Goal: Task Accomplishment & Management: Complete application form

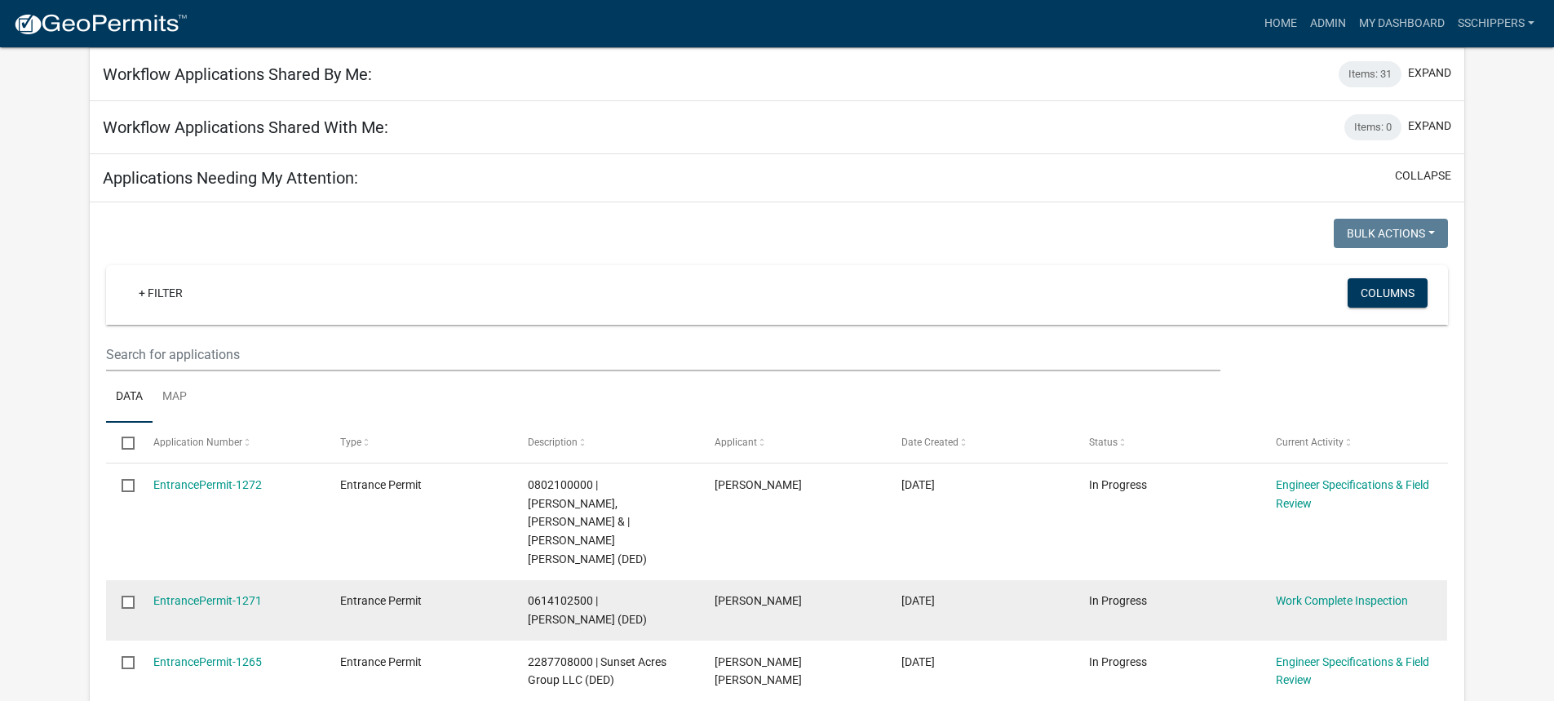
scroll to position [163, 0]
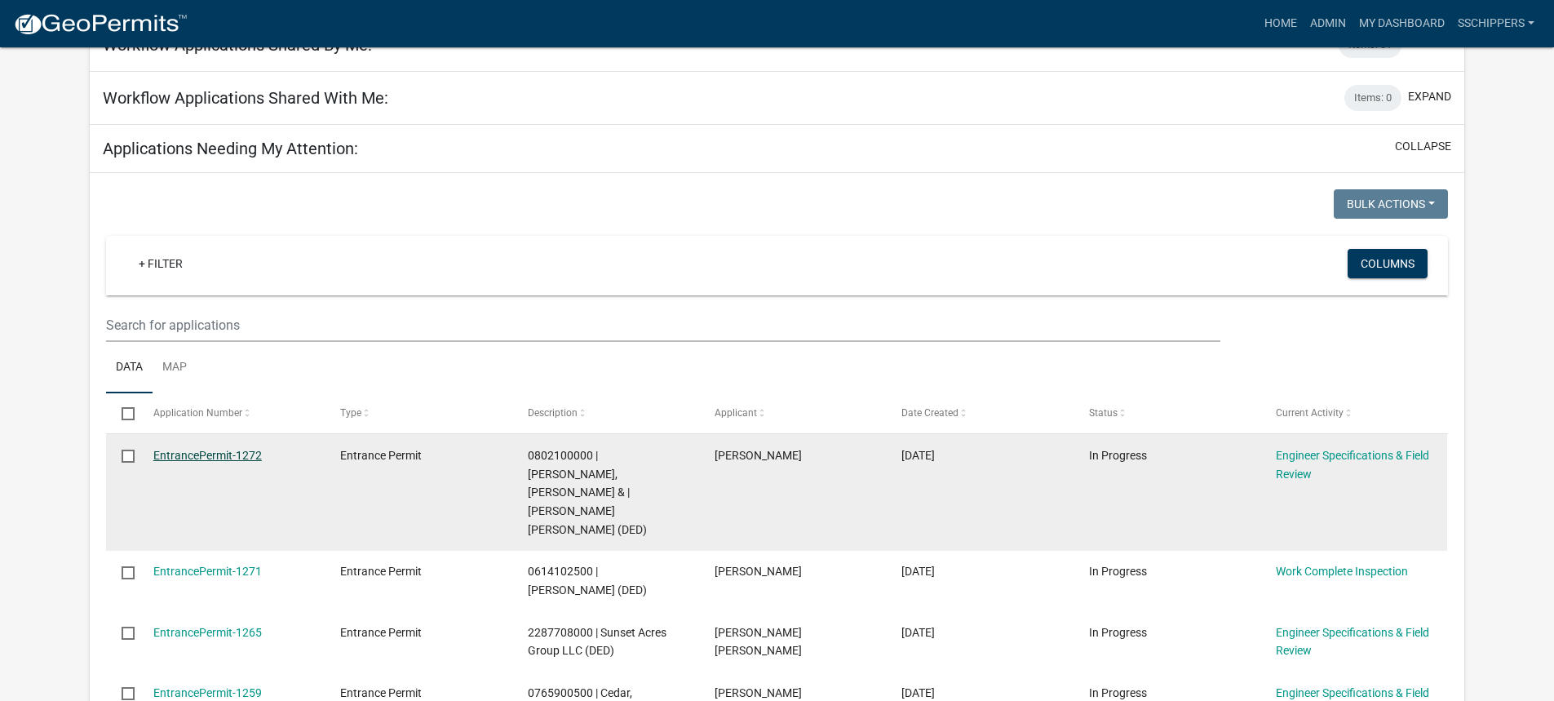
click at [231, 457] on link "EntrancePermit-1272" at bounding box center [207, 455] width 108 height 13
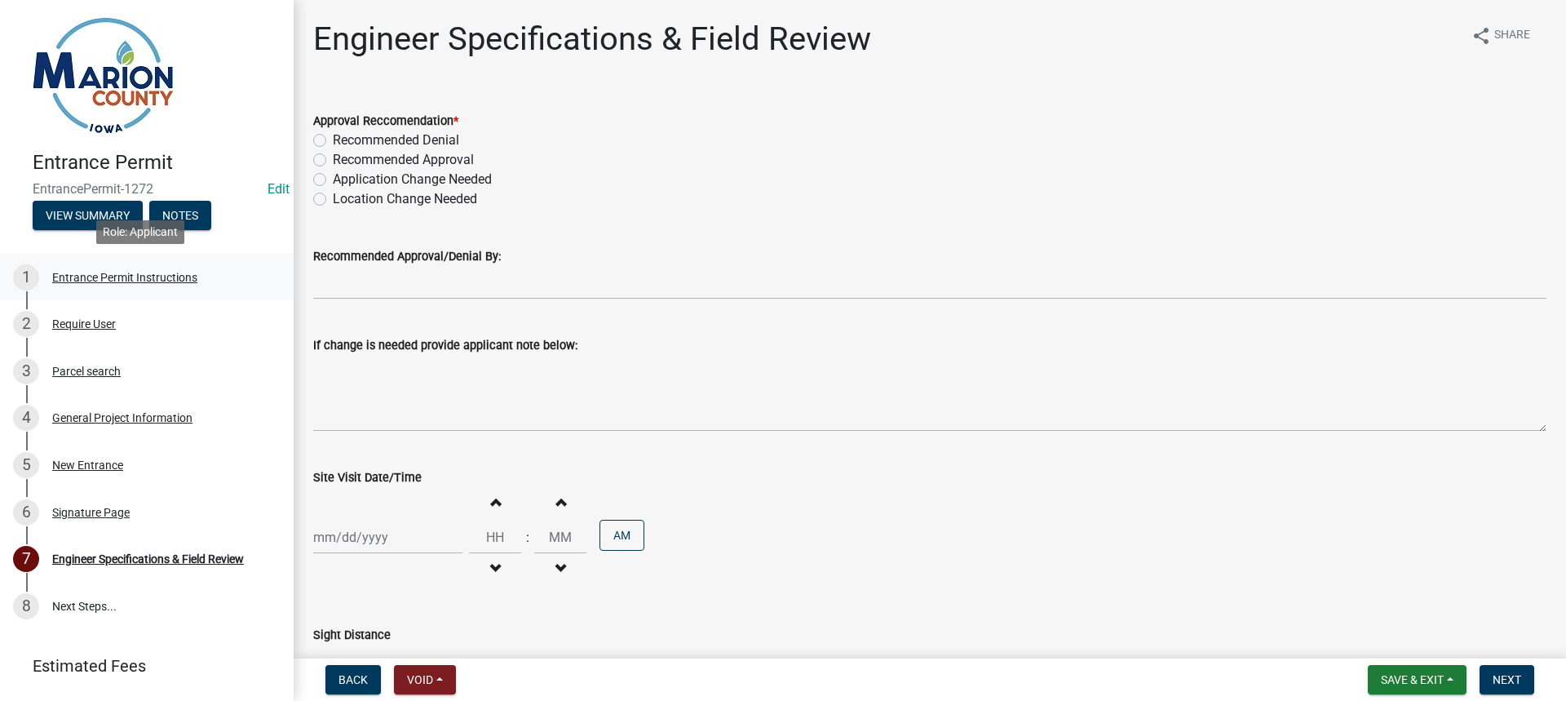
click at [148, 288] on div "1 Entrance Permit Instructions" at bounding box center [140, 277] width 255 height 26
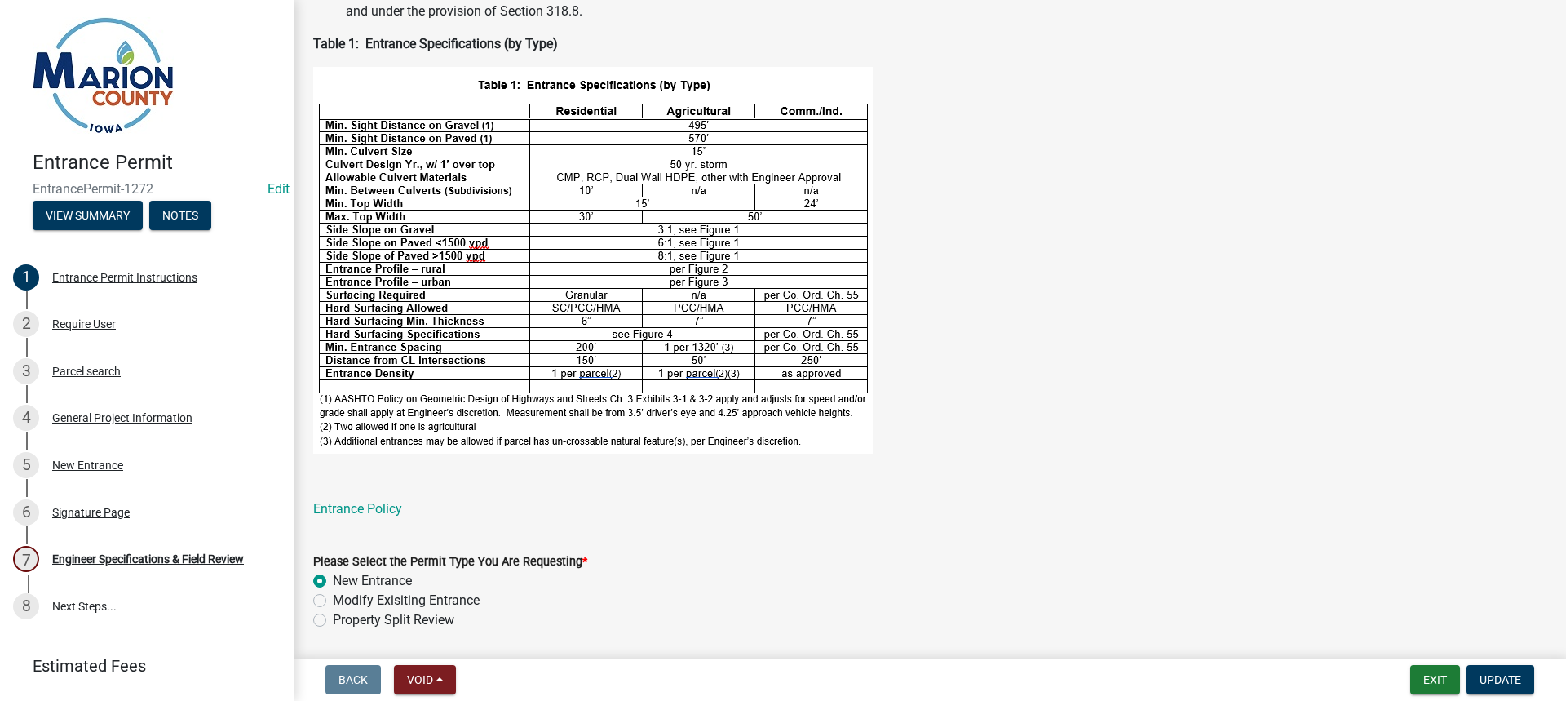
scroll to position [489, 0]
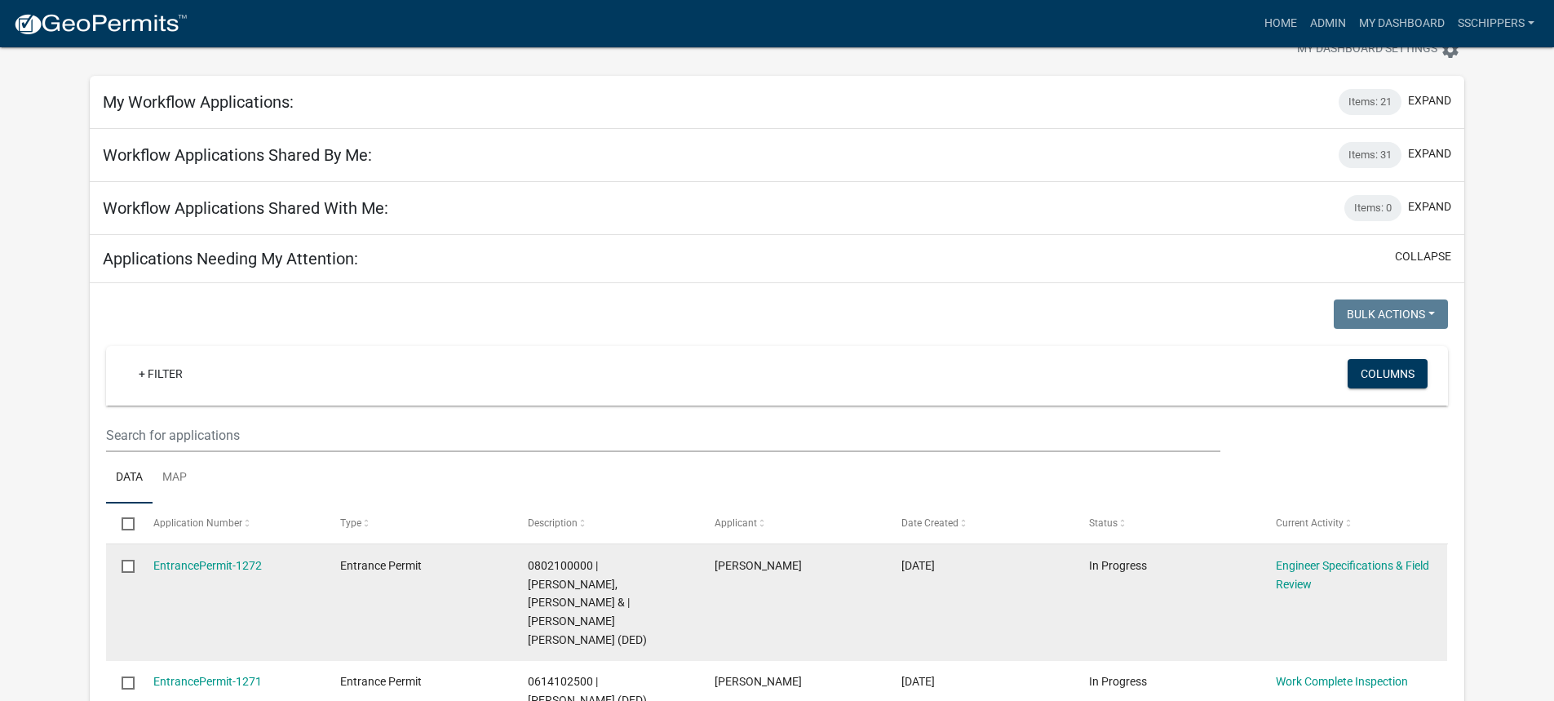
scroll to position [82, 0]
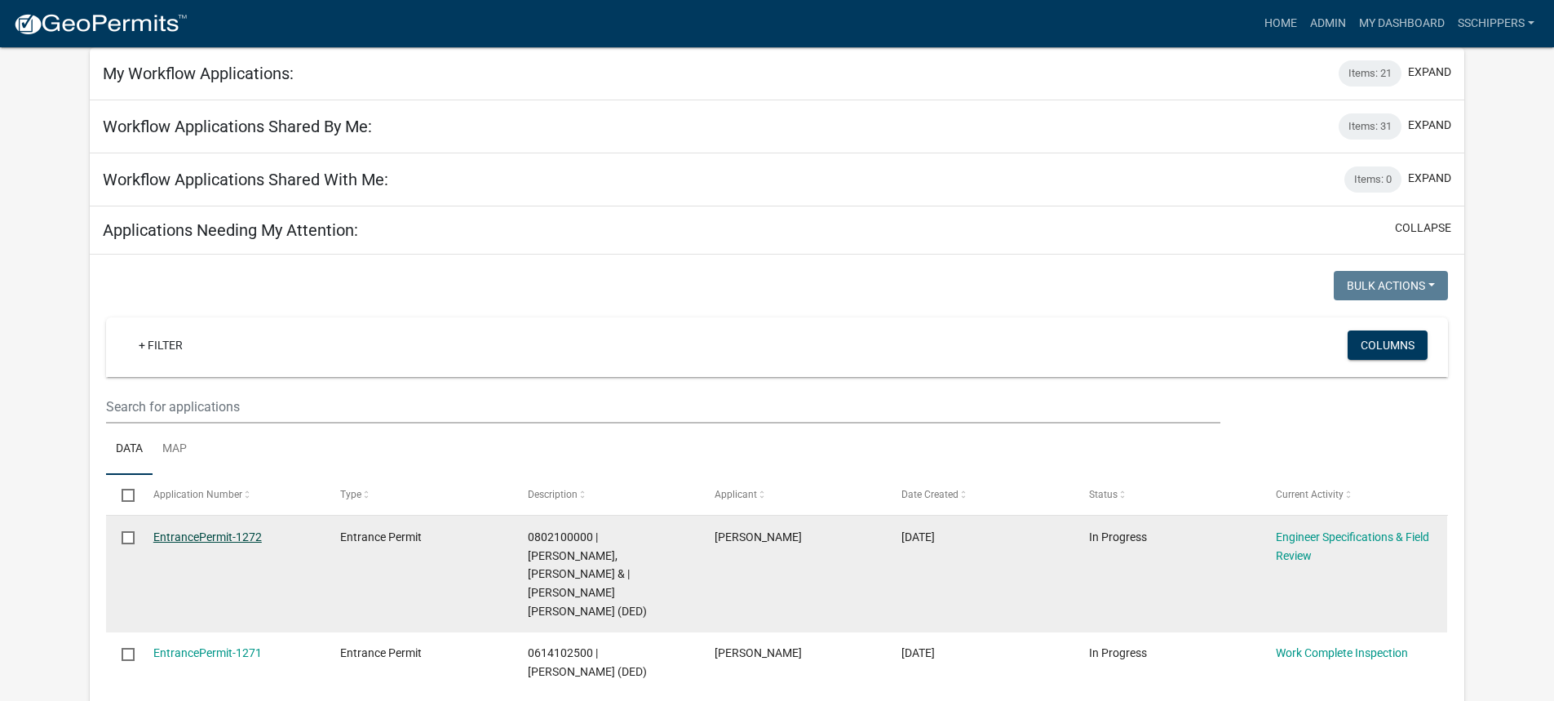
click at [247, 541] on link "EntrancePermit-1272" at bounding box center [207, 536] width 108 height 13
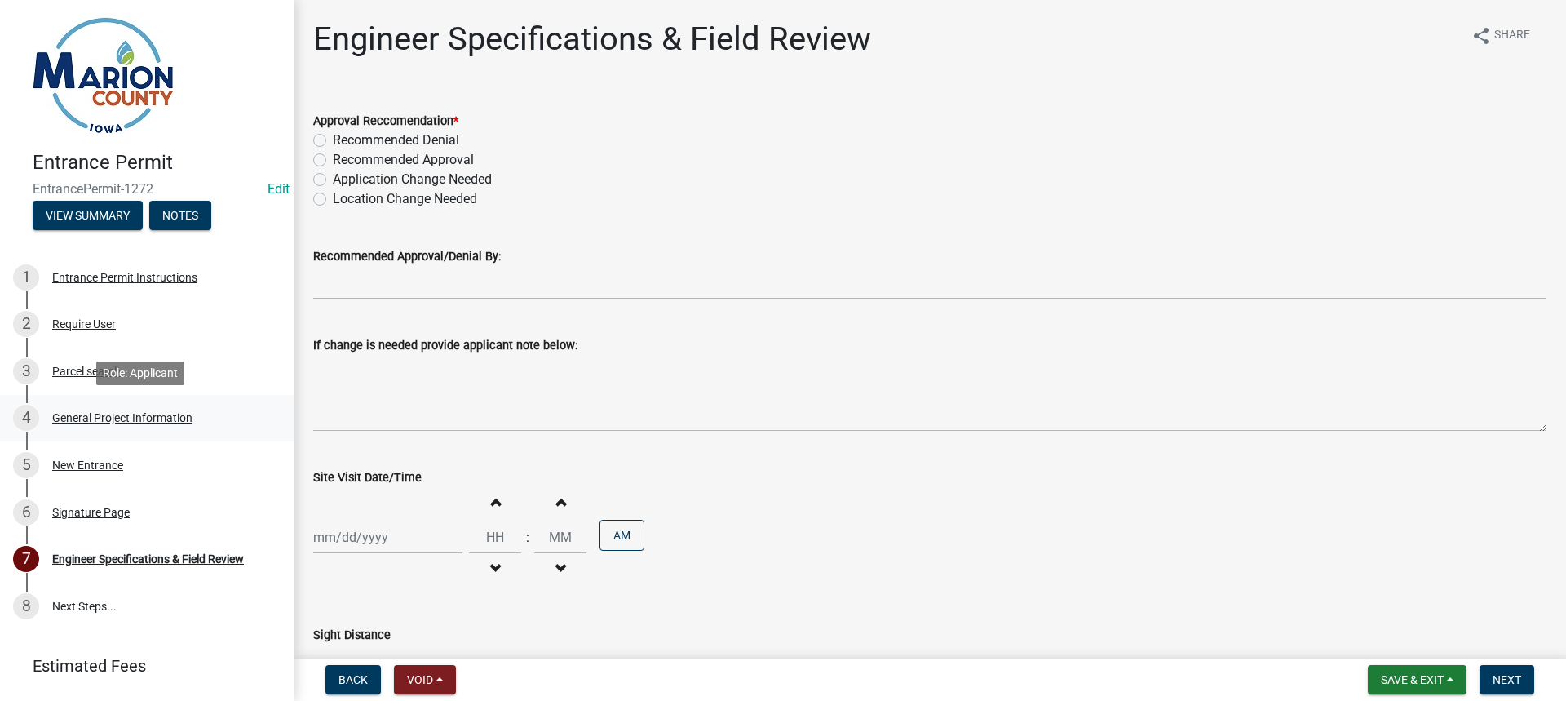
click at [148, 415] on div "General Project Information" at bounding box center [122, 417] width 140 height 11
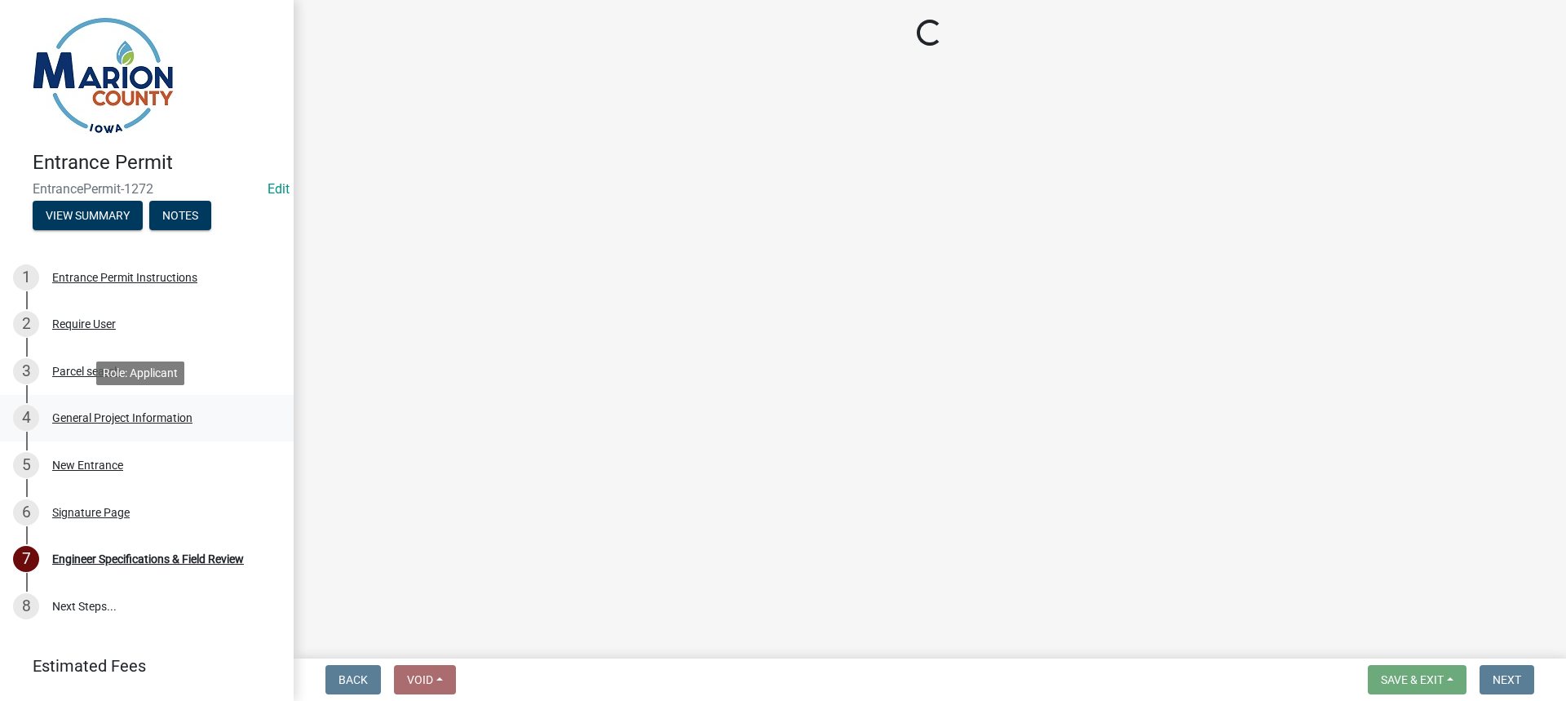
select select "23261aa3-7b93-4f76-a4b4-6c9d8673db43"
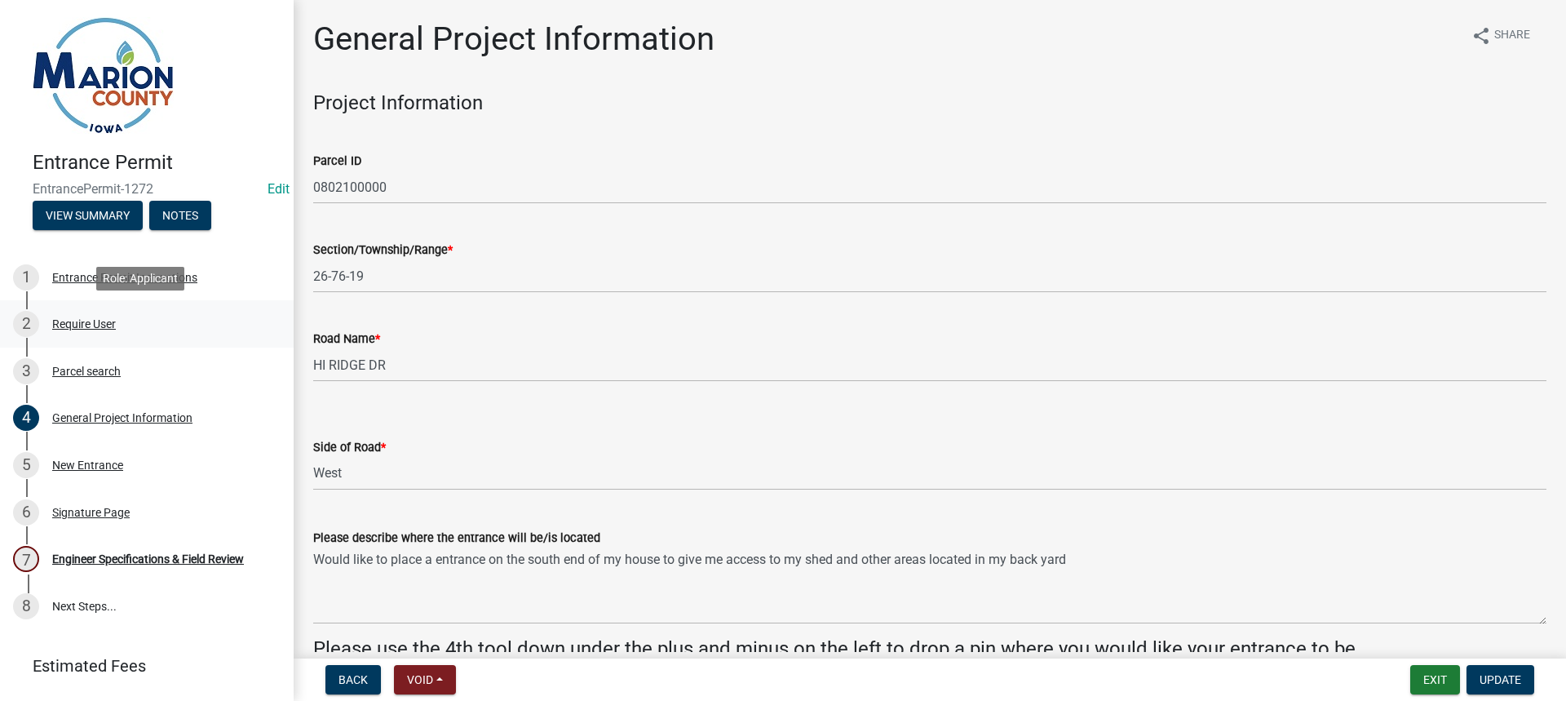
click at [93, 321] on div "Require User" at bounding box center [84, 323] width 64 height 11
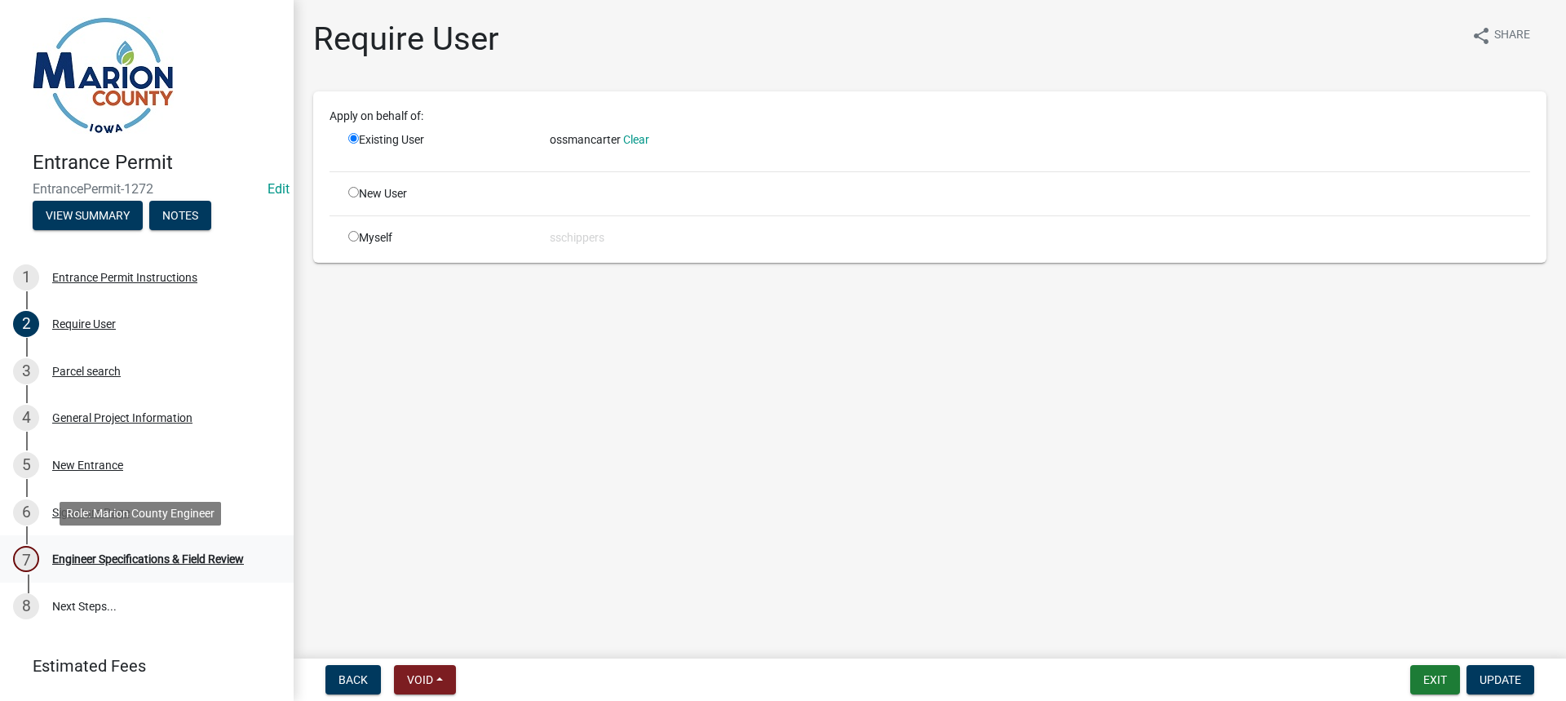
click at [157, 556] on div "Engineer Specifications & Field Review" at bounding box center [148, 558] width 192 height 11
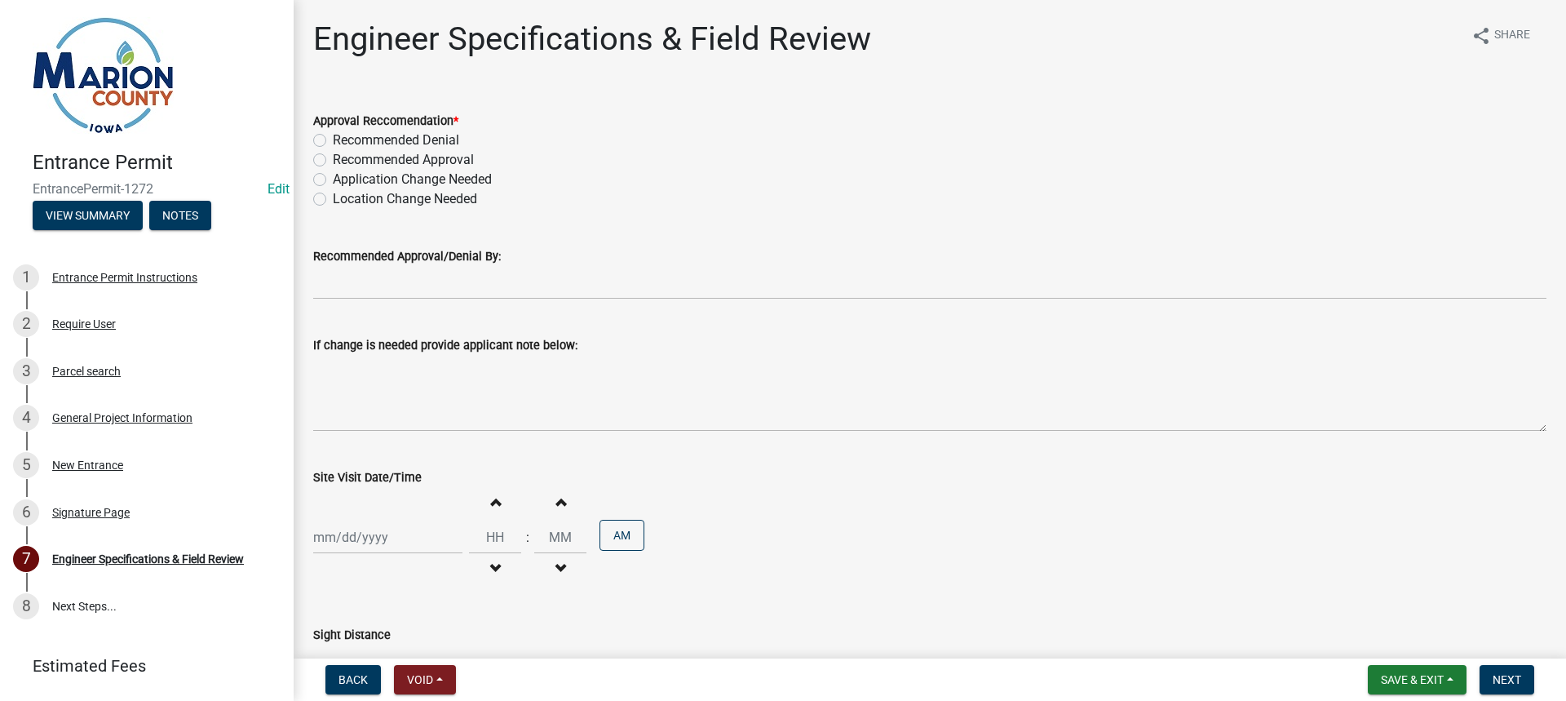
click at [333, 142] on label "Recommended Denial" at bounding box center [396, 141] width 126 height 20
click at [333, 141] on input "Recommended Denial" at bounding box center [338, 136] width 11 height 11
radio input "true"
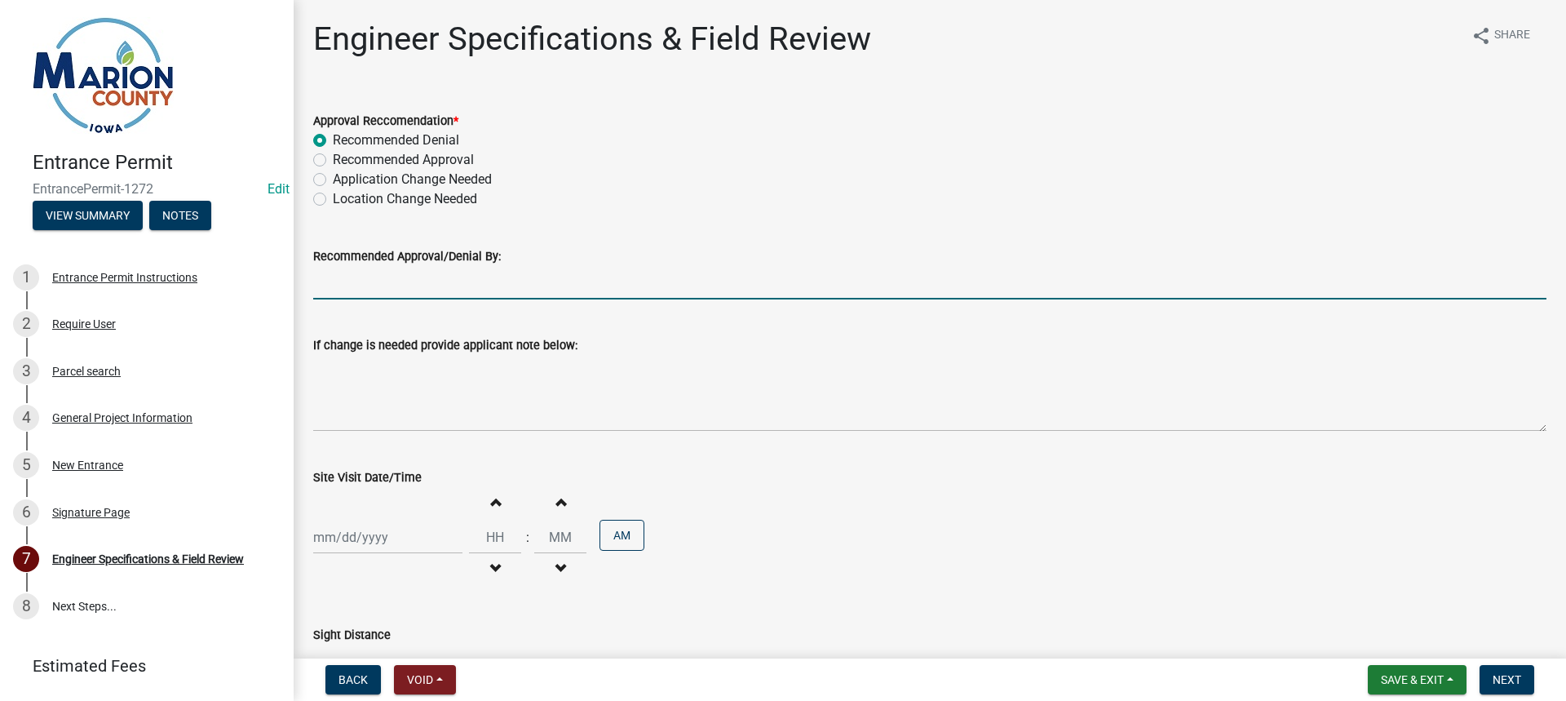
click at [350, 272] on input "Recommended Approval/Denial By:" at bounding box center [929, 282] width 1233 height 33
type input "[PERSON_NAME]"
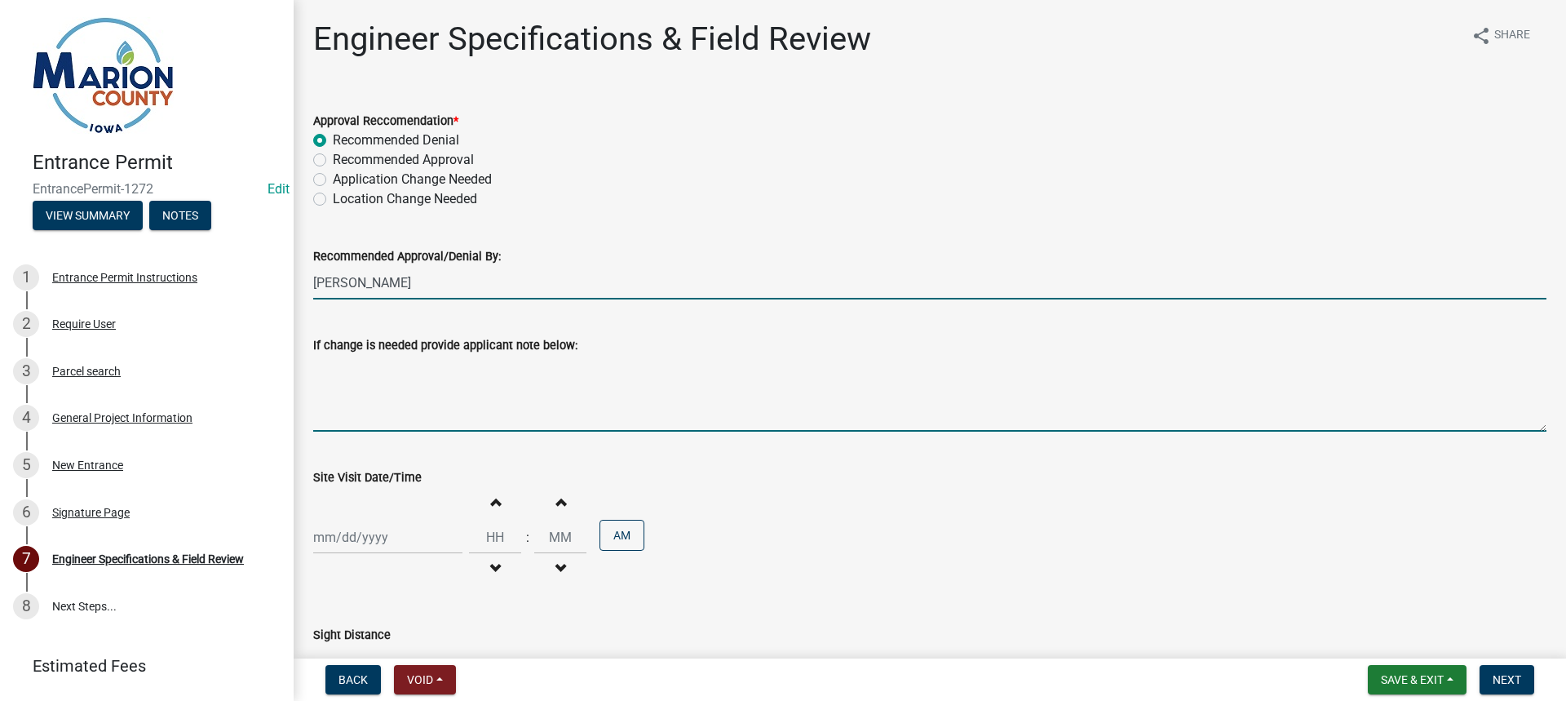
click at [532, 383] on textarea "If change is needed provide applicant note below:" at bounding box center [929, 393] width 1233 height 77
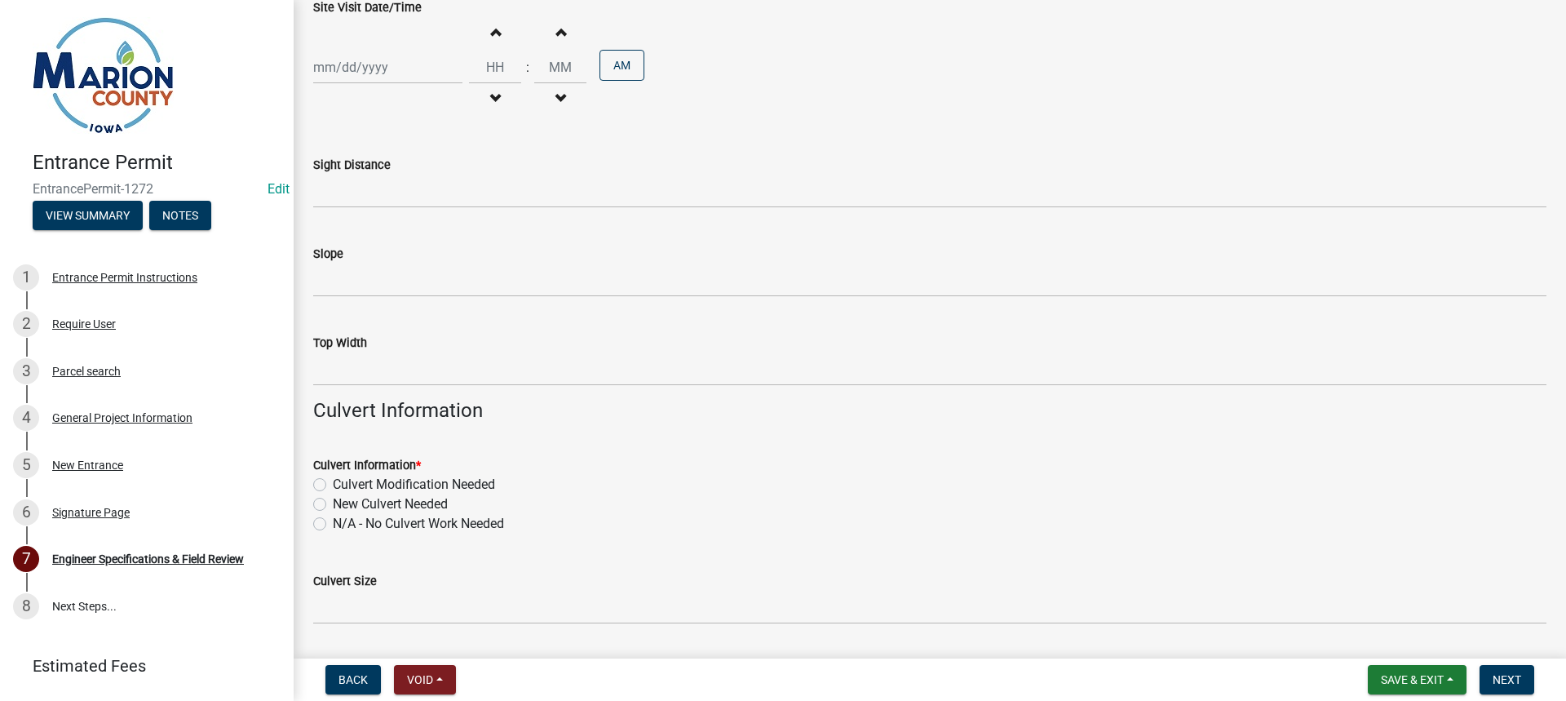
scroll to position [489, 0]
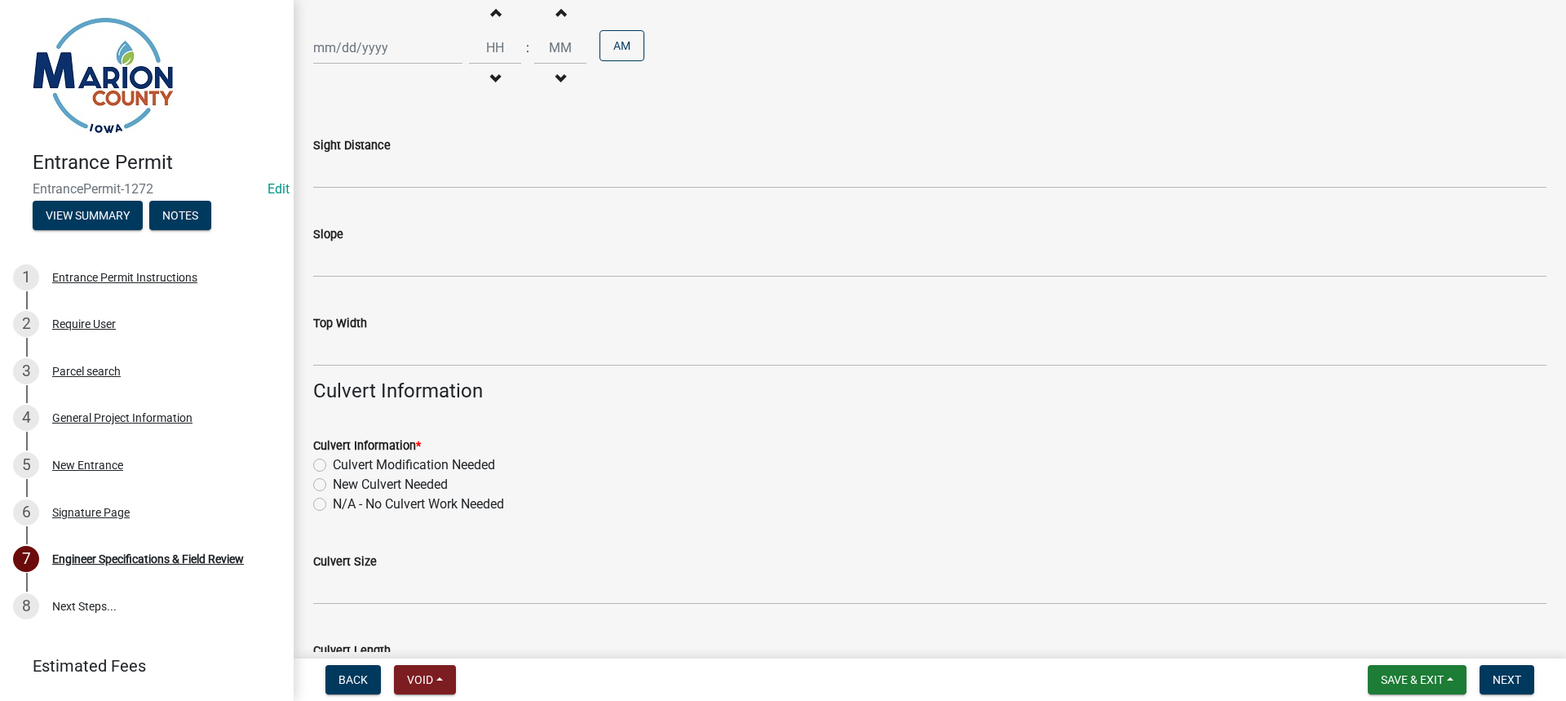
click at [333, 500] on label "N/A - No Culvert Work Needed" at bounding box center [418, 504] width 171 height 20
click at [333, 500] on input "N/A - No Culvert Work Needed" at bounding box center [338, 499] width 11 height 11
radio input "true"
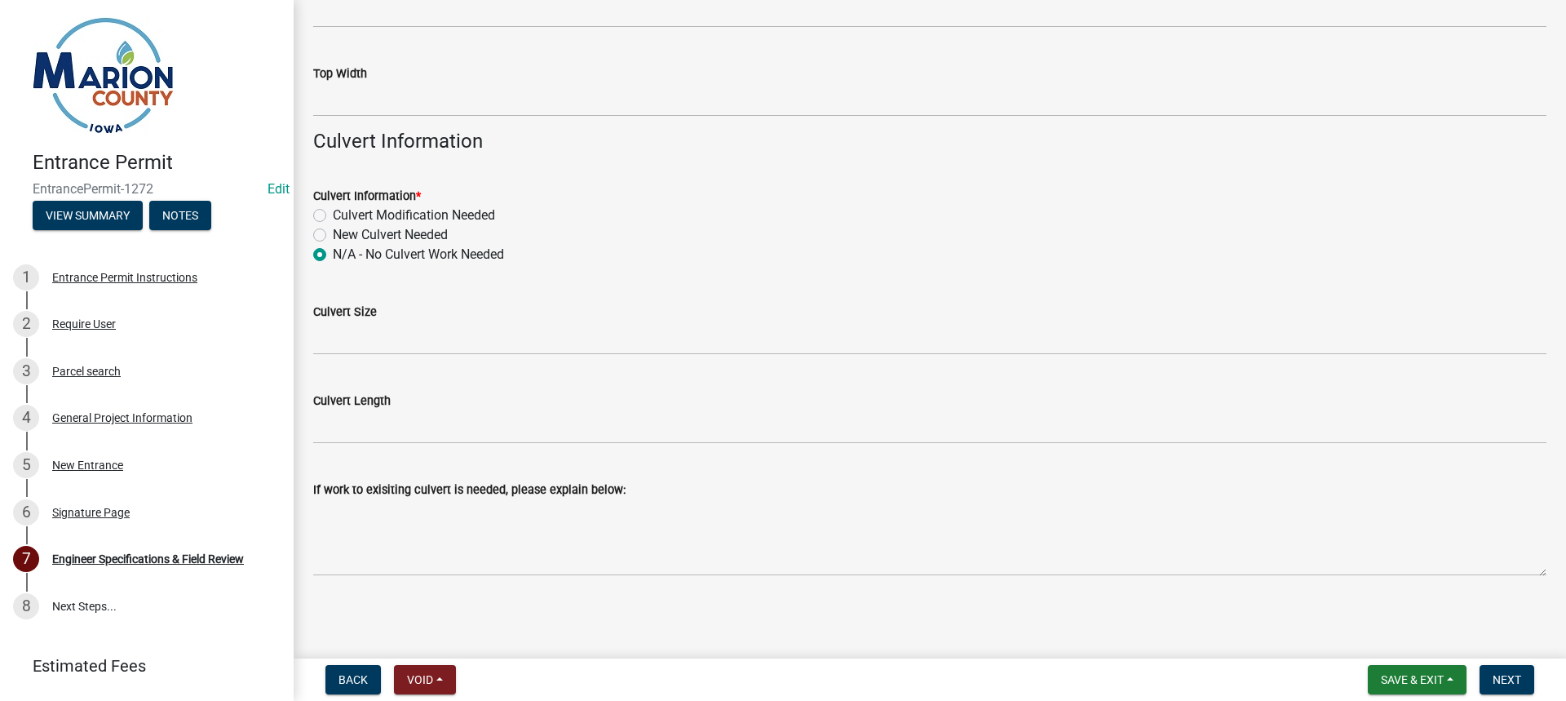
scroll to position [740, 0]
click at [1526, 680] on button "Next" at bounding box center [1507, 679] width 55 height 29
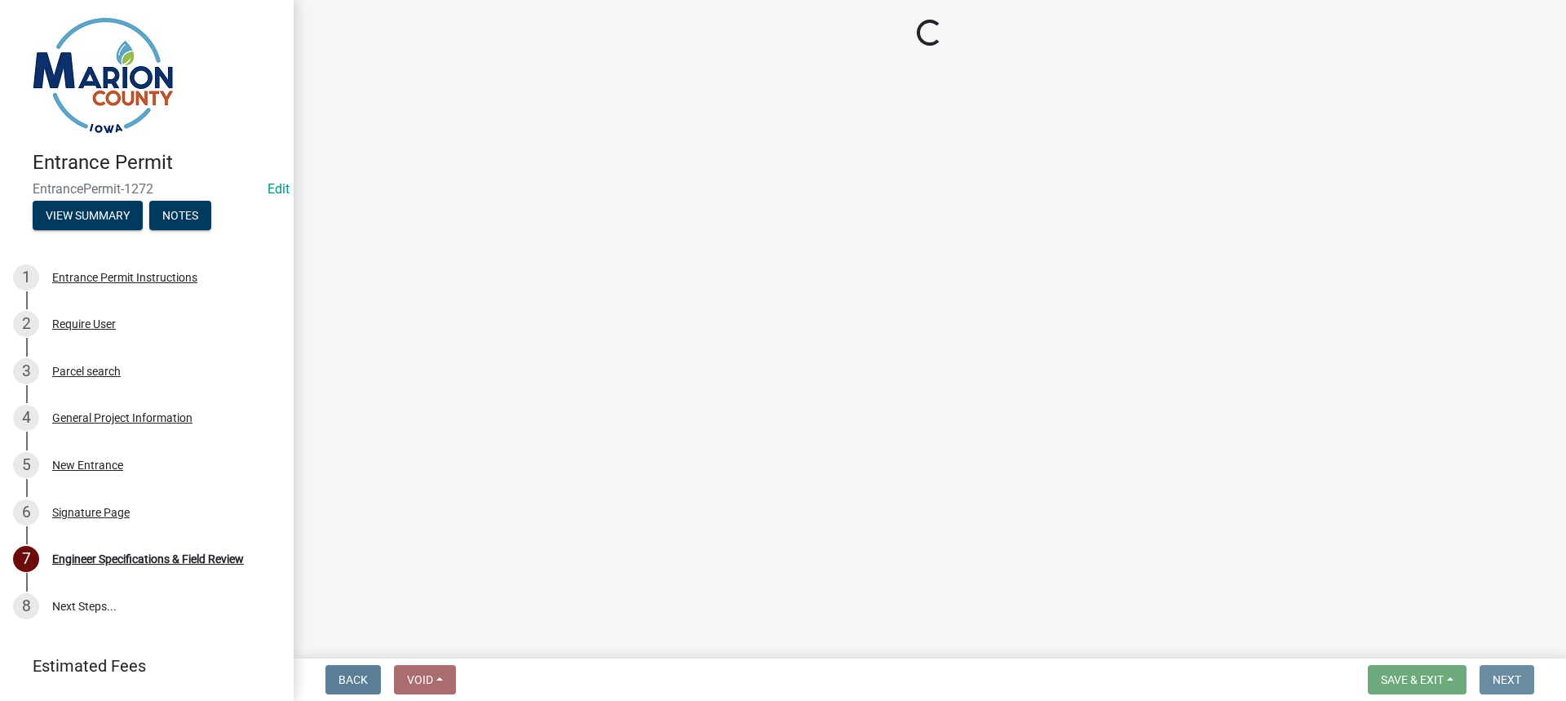
scroll to position [0, 0]
